Goal: Information Seeking & Learning: Learn about a topic

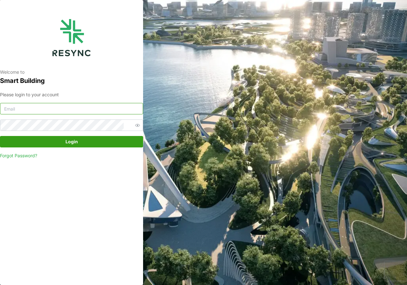
type input "adm.tech@th.knightfrank.com"
click at [76, 142] on span "Login" at bounding box center [72, 142] width 12 height 11
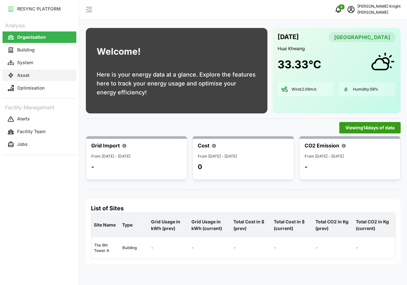
click at [31, 77] on button "Asset" at bounding box center [40, 75] width 74 height 11
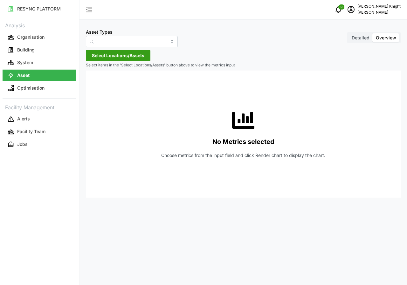
type input "Air Handling Unit"
click at [361, 39] on span "Detailed" at bounding box center [361, 37] width 18 height 5
click at [349, 33] on input "Detailed" at bounding box center [349, 33] width 0 height 0
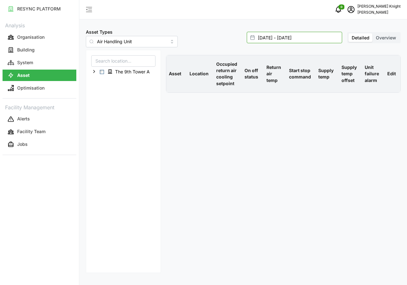
click at [282, 38] on input "[DATE] - [DATE]" at bounding box center [294, 37] width 95 height 11
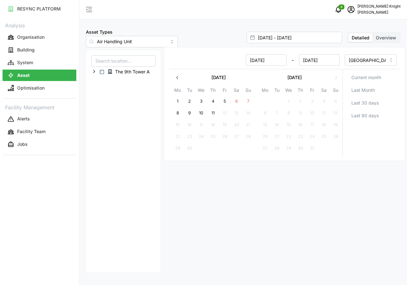
click at [213, 114] on button "11" at bounding box center [212, 113] width 11 height 11
type input "[DATE] - [DATE]"
type input "[DATE]"
click at [213, 114] on button "11" at bounding box center [212, 113] width 11 height 11
type input "[DATE] - [DATE]"
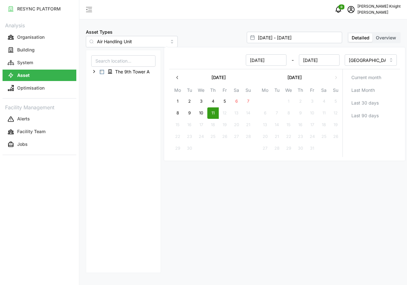
type input "[DATE]"
click at [213, 114] on button "11" at bounding box center [212, 113] width 11 height 11
click at [131, 171] on div "The 9th Tower A" at bounding box center [123, 161] width 75 height 223
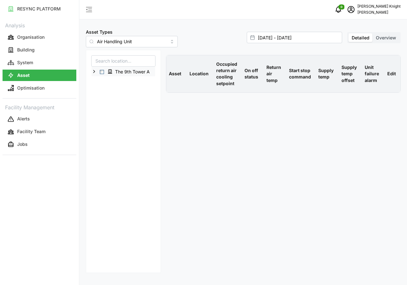
click at [102, 73] on span "Select The 9th Tower A" at bounding box center [102, 72] width 4 height 4
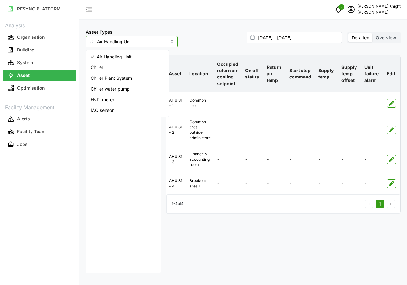
click at [164, 41] on input "Air Handling Unit" at bounding box center [132, 41] width 92 height 11
click at [112, 111] on span "IAQ sensor" at bounding box center [102, 110] width 23 height 7
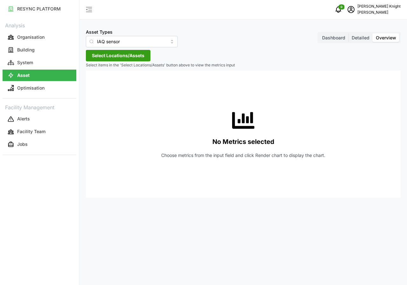
click at [340, 39] on span "Dashboard" at bounding box center [333, 37] width 23 height 5
click at [319, 33] on input "Dashboard" at bounding box center [319, 33] width 0 height 0
click at [340, 39] on span "Dashboard" at bounding box center [333, 37] width 23 height 5
click at [319, 33] on input "Dashboard" at bounding box center [319, 33] width 0 height 0
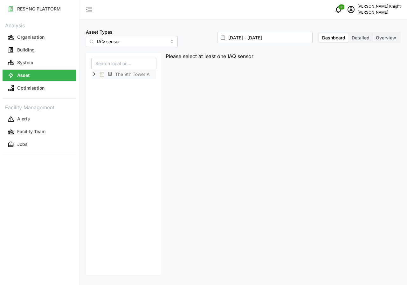
click at [102, 75] on span "Select The 9th Tower A" at bounding box center [102, 75] width 4 height 4
click at [103, 75] on span "Select The 9th Tower A" at bounding box center [102, 75] width 4 height 4
click at [97, 73] on div "The 9th Tower A" at bounding box center [124, 74] width 65 height 9
click at [102, 74] on span "Select The 9th Tower A" at bounding box center [102, 75] width 4 height 4
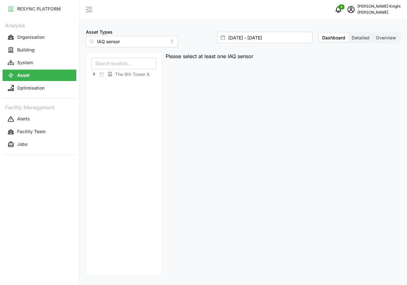
click at [91, 41] on icon at bounding box center [91, 41] width 5 height 5
click at [109, 72] on icon at bounding box center [110, 74] width 5 height 5
click at [118, 75] on span "The 9th Tower A" at bounding box center [132, 74] width 35 height 6
click at [104, 76] on div "The 9th Tower A" at bounding box center [124, 74] width 65 height 9
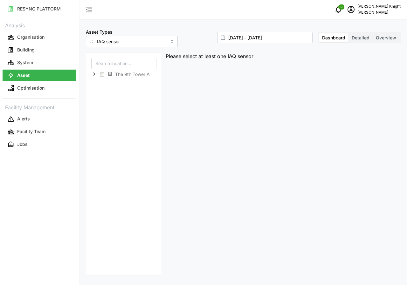
click at [366, 39] on span "Detailed" at bounding box center [361, 37] width 18 height 5
click at [349, 33] on input "Detailed" at bounding box center [349, 33] width 0 height 0
click at [102, 73] on span "Select The 9th Tower A" at bounding box center [102, 72] width 4 height 4
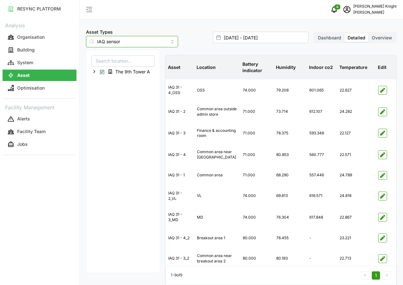
click at [167, 41] on input "IAQ sensor" at bounding box center [132, 41] width 92 height 11
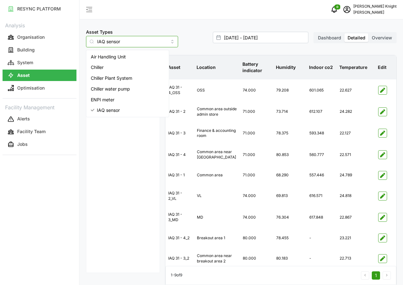
click at [95, 62] on div "Air Handling Unit" at bounding box center [128, 57] width 80 height 11
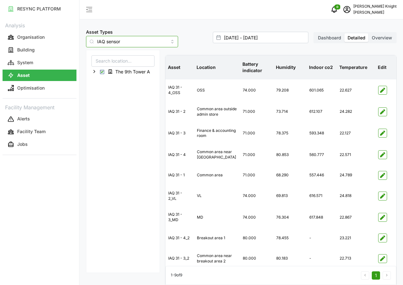
type input "Air Handling Unit"
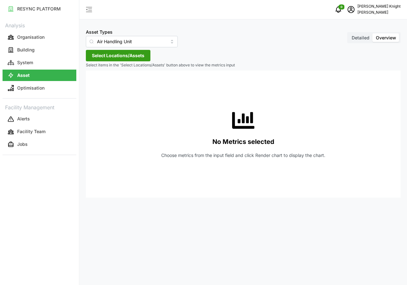
click at [362, 37] on span "Detailed" at bounding box center [361, 37] width 18 height 5
click at [349, 33] on input "Detailed" at bounding box center [349, 33] width 0 height 0
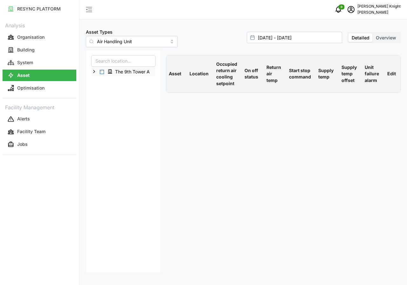
click at [104, 73] on span "Select The 9th Tower A" at bounding box center [102, 72] width 4 height 4
